Goal: Find contact information: Obtain details needed to contact an individual or organization

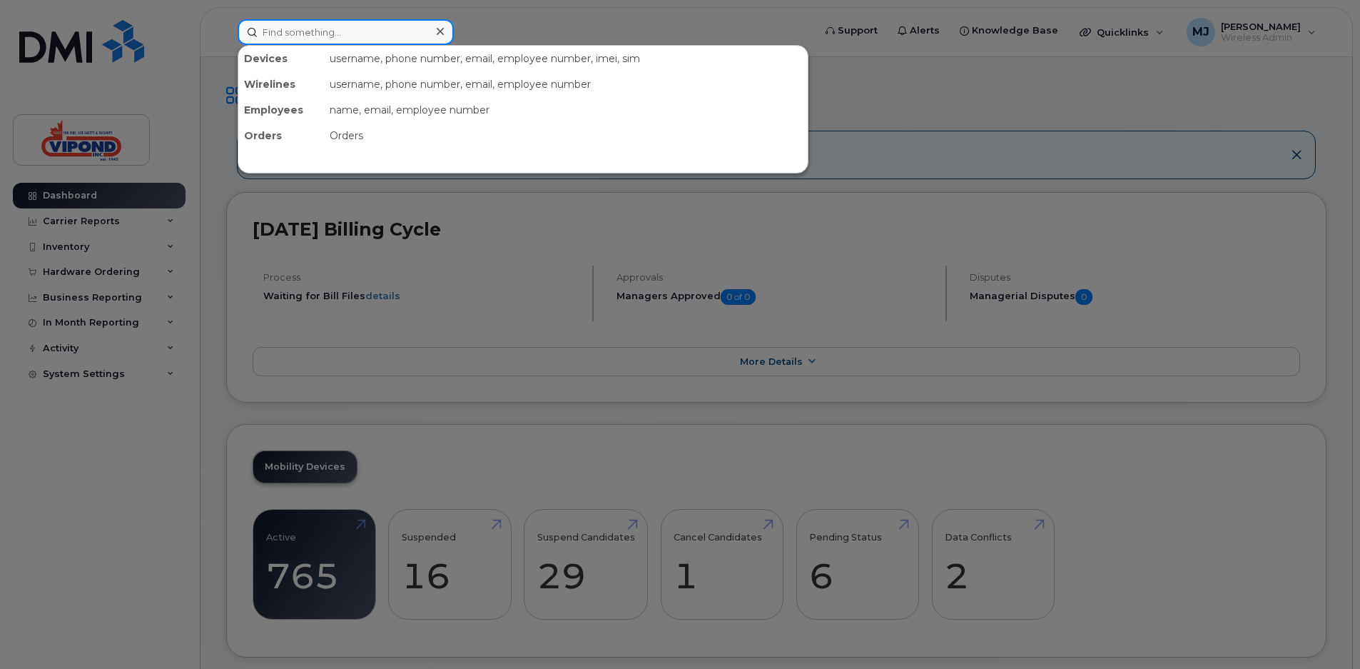
click at [381, 32] on input at bounding box center [346, 32] width 216 height 26
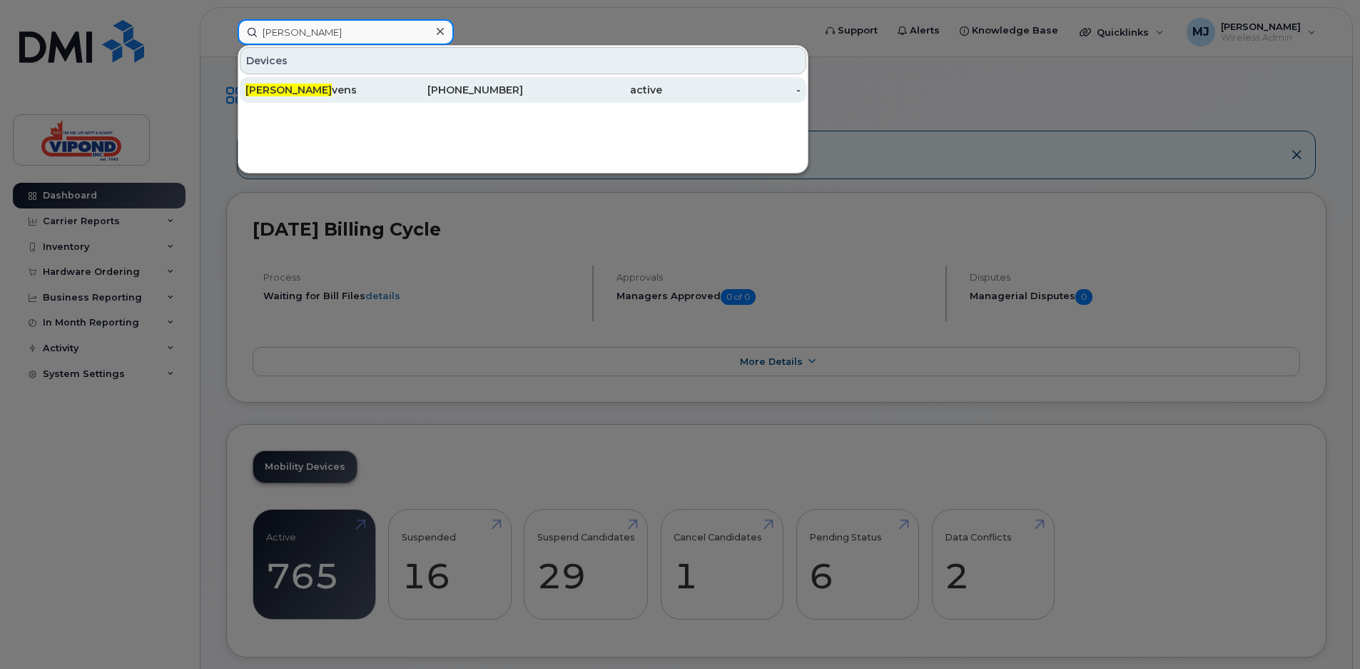
type input "matthew gi"
click at [385, 79] on div "Matthew Gi vens" at bounding box center [454, 90] width 139 height 26
click at [380, 90] on div "Matthew Gi vens" at bounding box center [314, 90] width 139 height 14
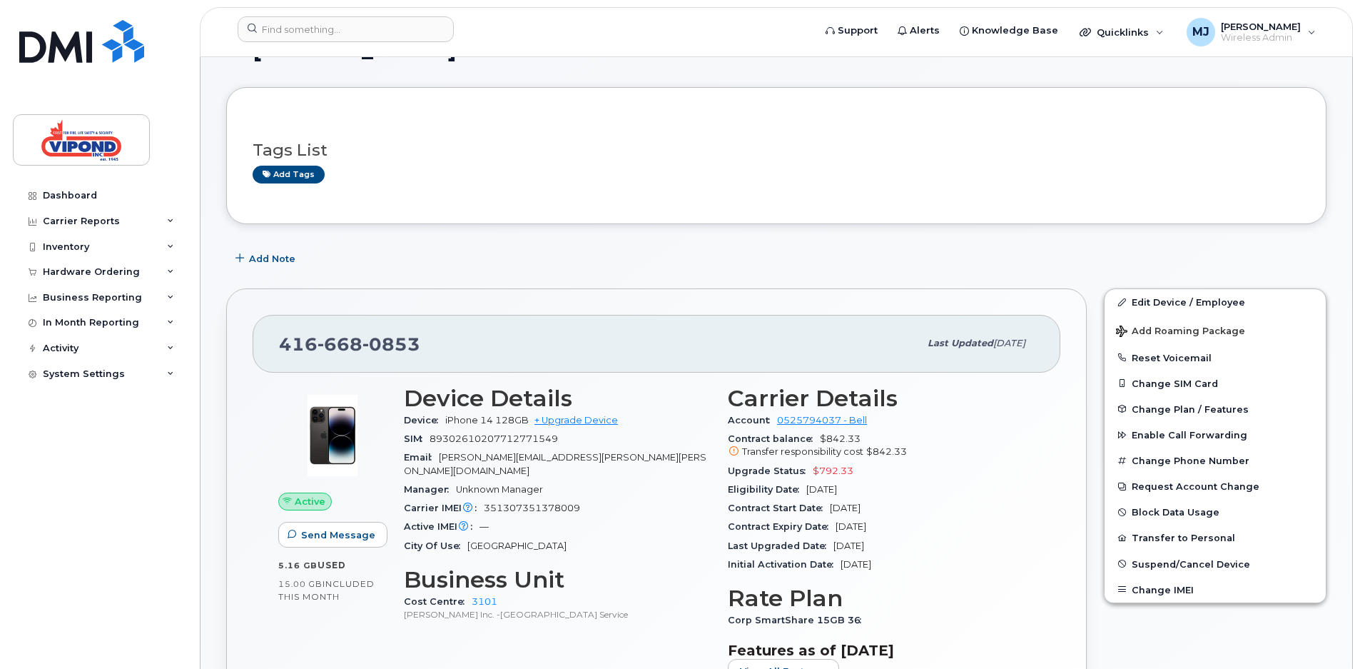
scroll to position [41, 0]
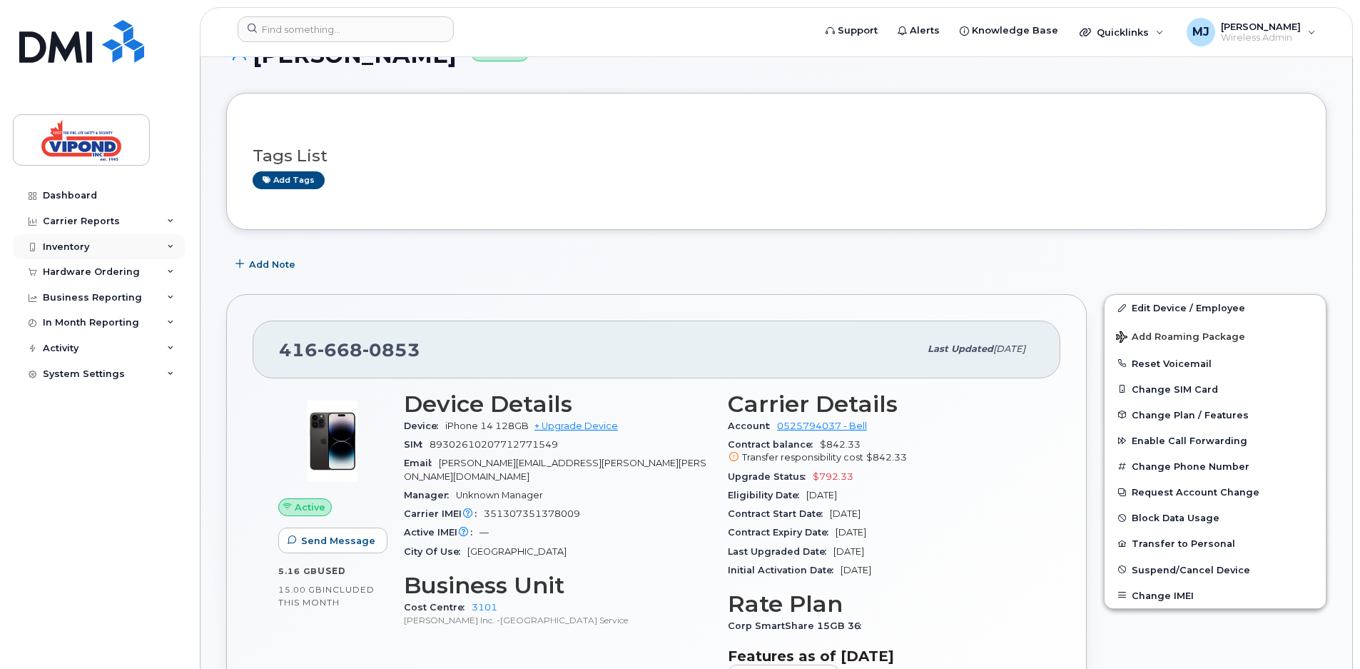
click at [123, 257] on div "Inventory" at bounding box center [99, 247] width 173 height 26
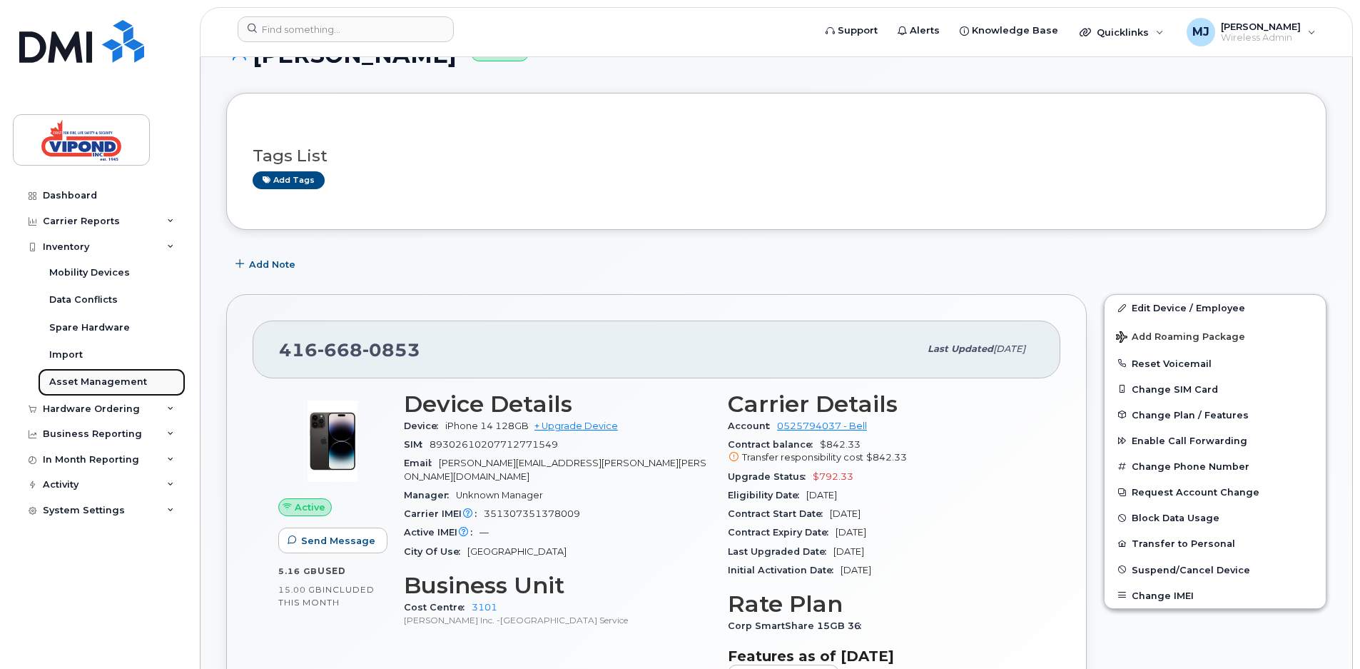
click at [74, 379] on div "Asset Management" at bounding box center [98, 381] width 98 height 13
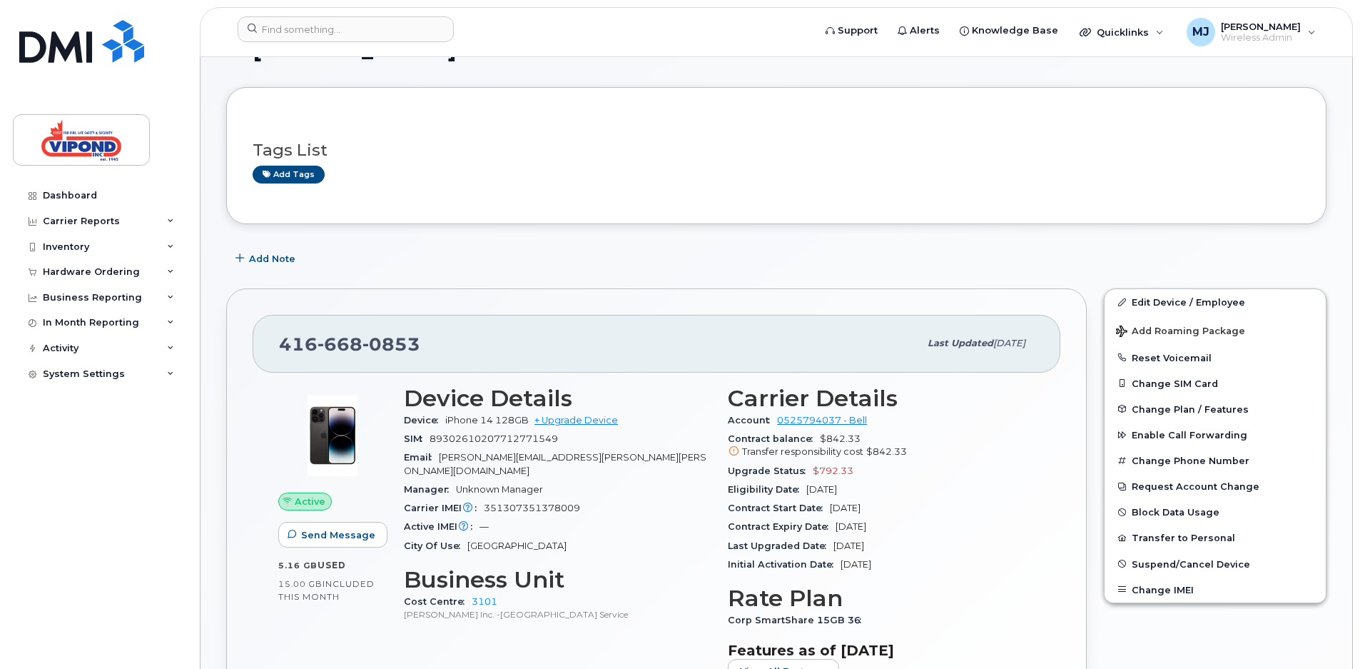
scroll to position [75, 0]
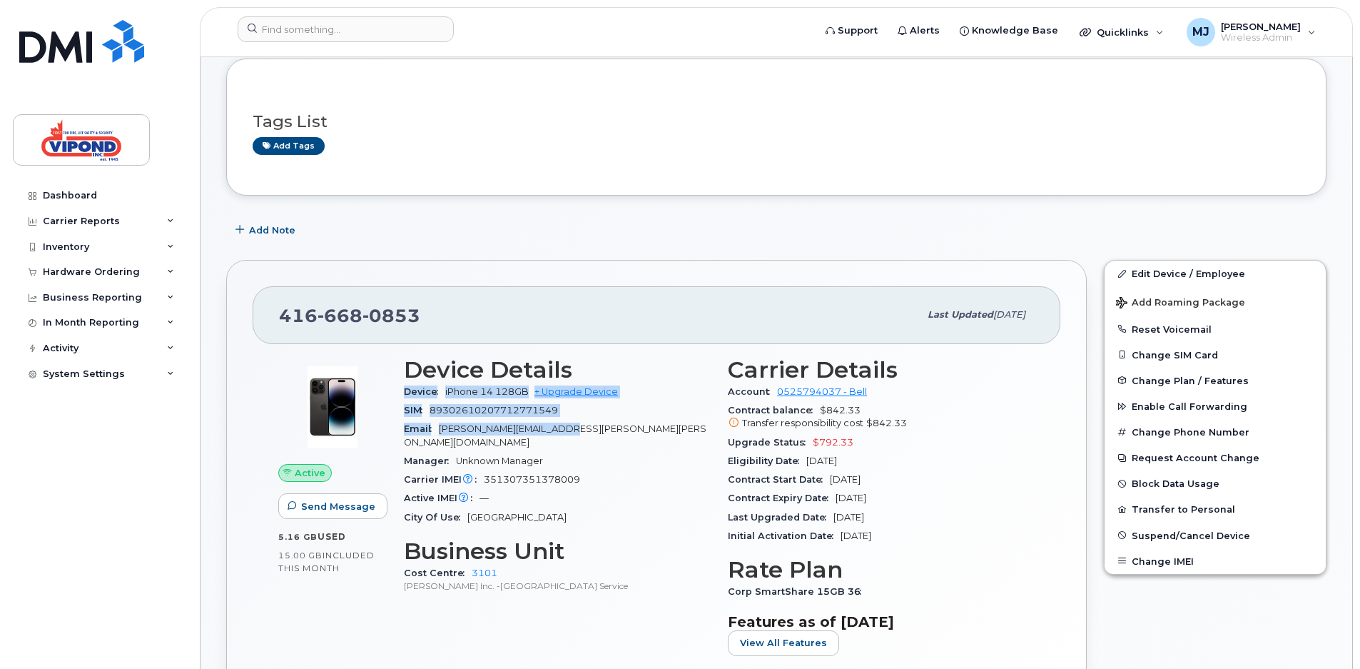
drag, startPoint x: 402, startPoint y: 393, endPoint x: 609, endPoint y: 427, distance: 210.3
click at [609, 427] on div "Device Details Device iPhone 14 128GB + Upgrade Device SIM [TECHNICAL_ID] Email…" at bounding box center [557, 512] width 324 height 328
click at [307, 294] on div "[PHONE_NUMBER] Last updated [DATE]" at bounding box center [657, 314] width 808 height 57
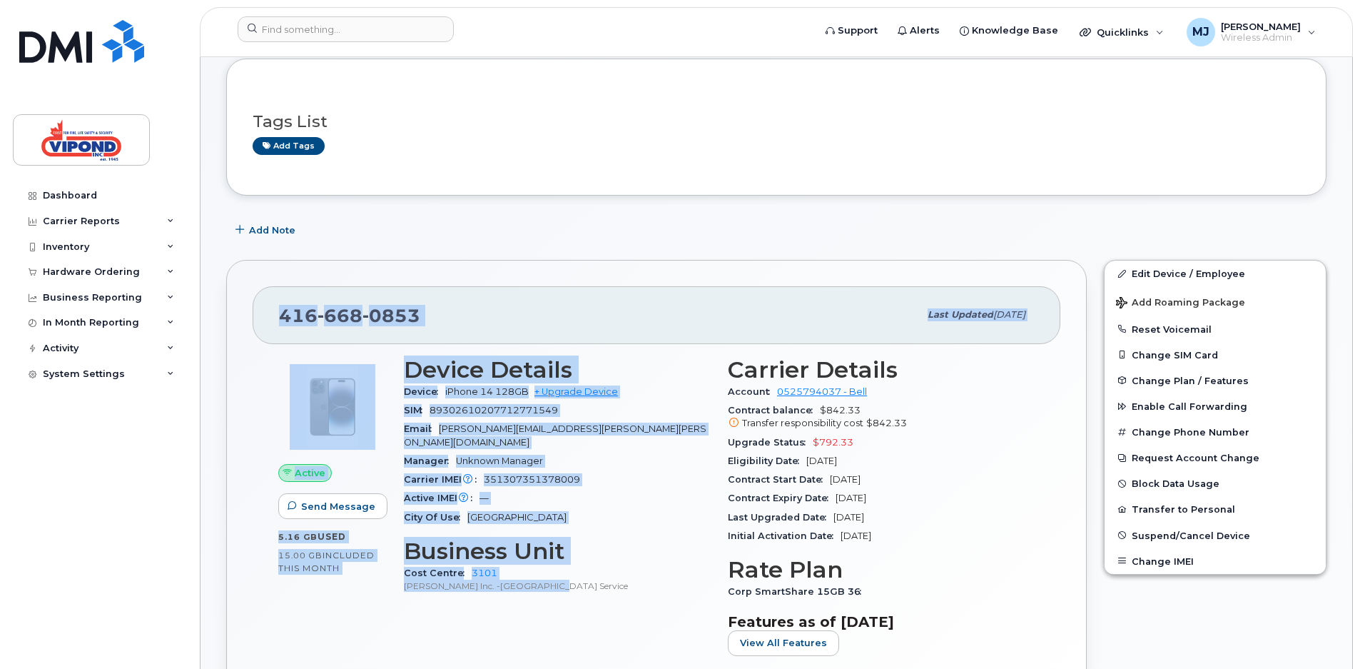
drag, startPoint x: 282, startPoint y: 311, endPoint x: 574, endPoint y: 575, distance: 393.5
click at [574, 575] on div "[PHONE_NUMBER] Last updated [DATE] Active Send Message 5.16 GB  used 15.00 GB  …" at bounding box center [656, 508] width 861 height 497
copy div "[PHONE_NUMBER] Last updated [DATE] Active Send Message 5.16 GB  used 15.00 GB  …"
